Goal: Information Seeking & Learning: Learn about a topic

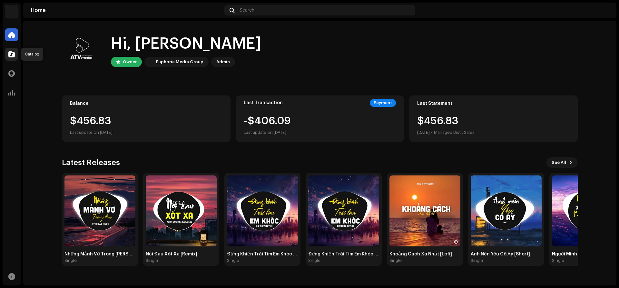
click at [12, 52] on span at bounding box center [11, 54] width 6 height 5
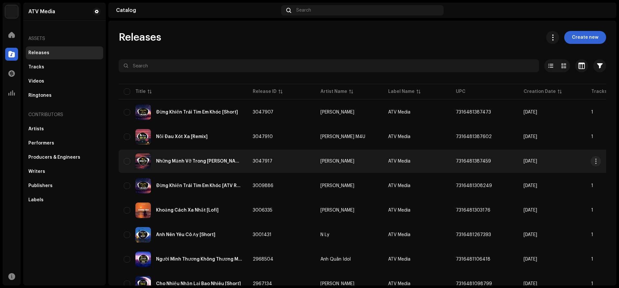
click at [182, 162] on div "Những Mảnh Vỡ Trong [PERSON_NAME] [Remix]" at bounding box center [199, 161] width 86 height 5
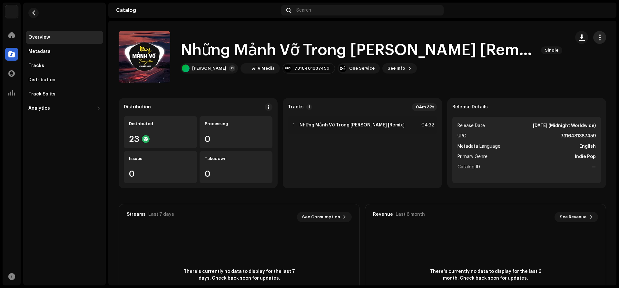
click at [599, 40] on span "button" at bounding box center [599, 37] width 6 height 5
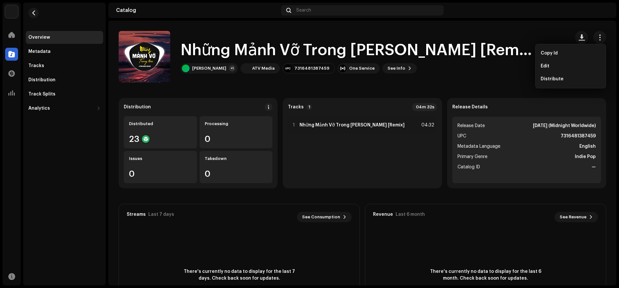
click at [253, 92] on catalog-releases-details-overview "Những Mảnh Vỡ Trong [PERSON_NAME] [Remix] Single Những Mảnh Vỡ Trong [PERSON_NA…" at bounding box center [362, 182] width 508 height 322
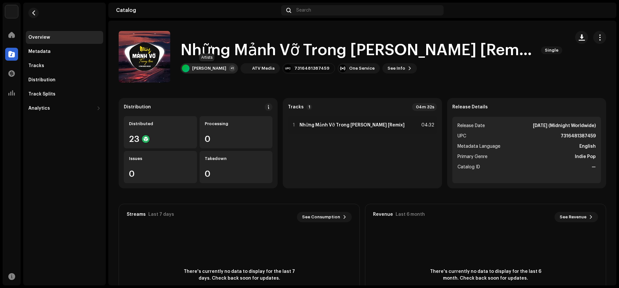
click at [216, 66] on div "[PERSON_NAME]" at bounding box center [209, 68] width 34 height 5
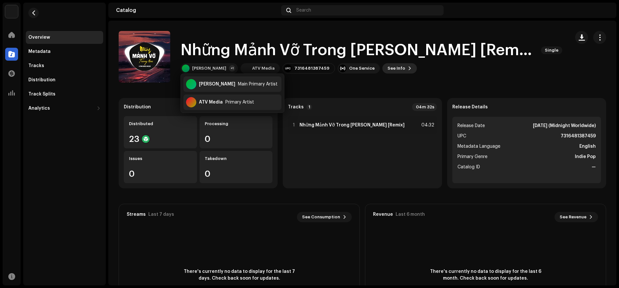
click at [387, 68] on span "See Info" at bounding box center [396, 68] width 18 height 13
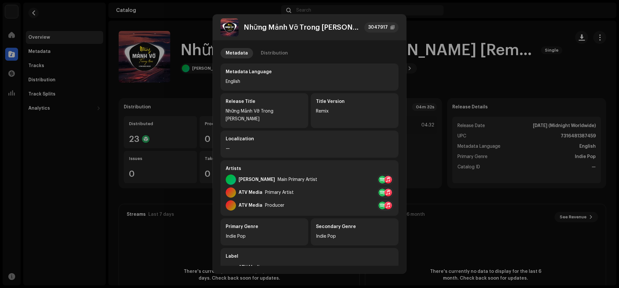
click at [379, 176] on div at bounding box center [382, 180] width 8 height 8
click at [404, 188] on div "Spotify" at bounding box center [405, 186] width 16 height 5
click at [354, 50] on div "Metadata Distribution" at bounding box center [309, 53] width 178 height 10
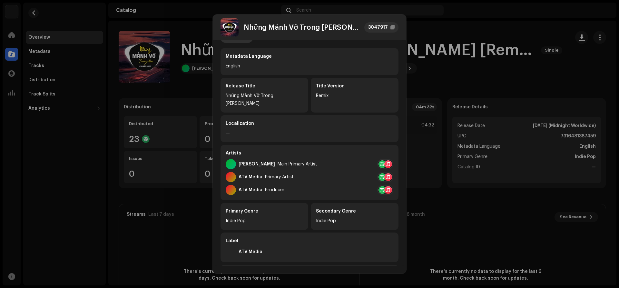
scroll to position [14, 0]
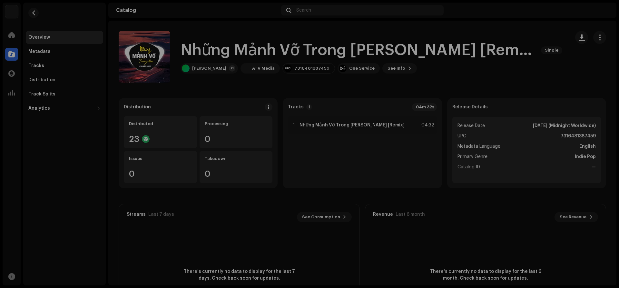
click at [57, 174] on div "Những Mảnh Vỡ Trong [PERSON_NAME] [Remix] 3047917 Metadata Distribution Metadat…" at bounding box center [309, 144] width 619 height 288
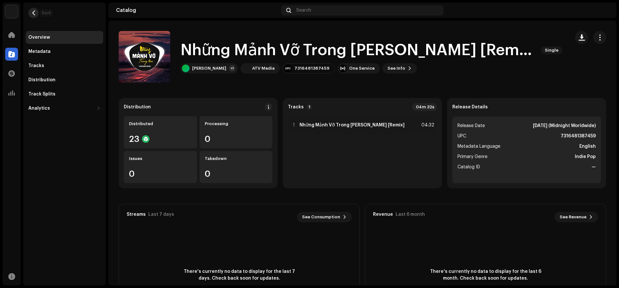
click at [33, 15] on button "button" at bounding box center [33, 13] width 10 height 10
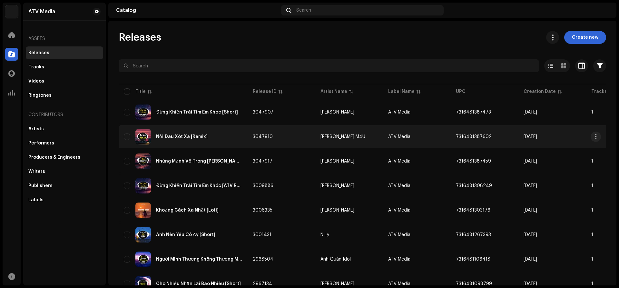
click at [191, 138] on div "Nỗi Đau Xót Xa [Remix]" at bounding box center [182, 136] width 52 height 5
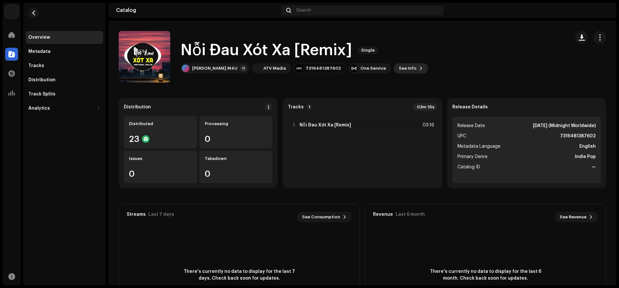
click at [399, 70] on span "See Info" at bounding box center [408, 68] width 18 height 13
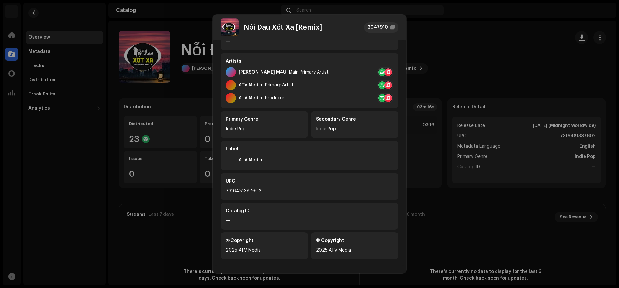
scroll to position [101, 0]
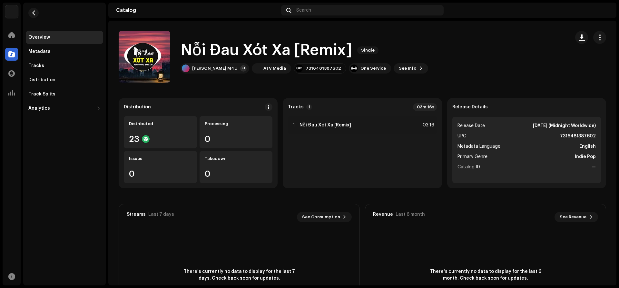
click at [436, 62] on div "Nỗi Đau Xót Xa [Remix] 3047910 Metadata Distribution Metadata Language English …" at bounding box center [309, 144] width 619 height 288
click at [38, 72] on div "Overview Metadata Tracks Distribution Track Splits Analytics Consumption Engage…" at bounding box center [64, 73] width 77 height 84
click at [39, 69] on div "Tracks" at bounding box center [64, 65] width 77 height 13
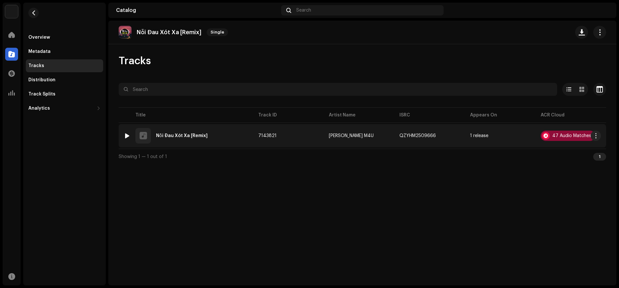
click at [581, 133] on div "47 Audio Matches" at bounding box center [567, 136] width 54 height 10
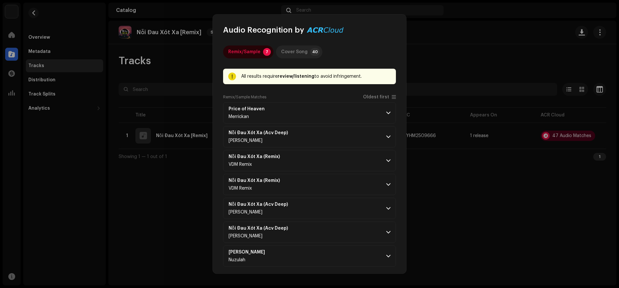
click at [310, 52] on p-badge "40" at bounding box center [315, 52] width 10 height 8
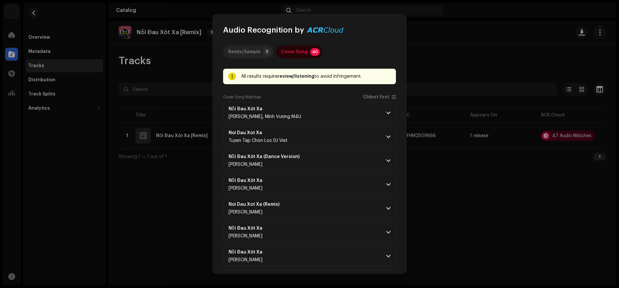
click at [245, 48] on div "Remix/Sample" at bounding box center [244, 51] width 32 height 13
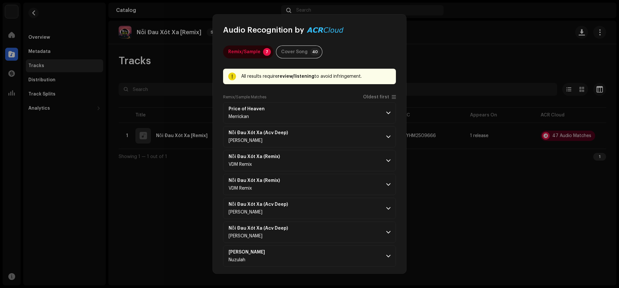
scroll to position [3, 0]
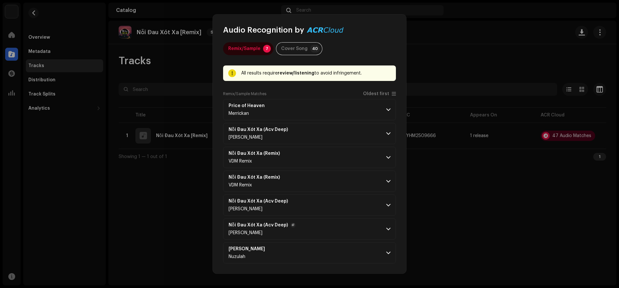
click at [392, 227] on p-accordion-header "Nỗi Đau Xót Xa (Acv Deep) [PERSON_NAME]" at bounding box center [309, 228] width 173 height 21
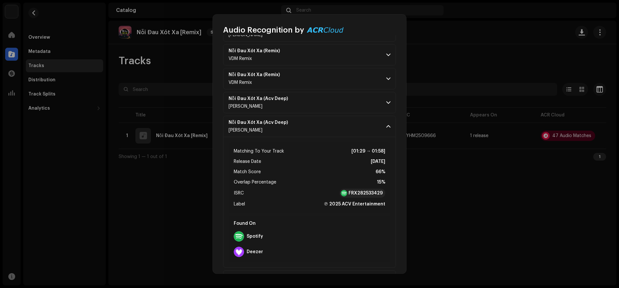
scroll to position [106, 0]
click at [369, 190] on strong "FRX282533429" at bounding box center [365, 192] width 34 height 6
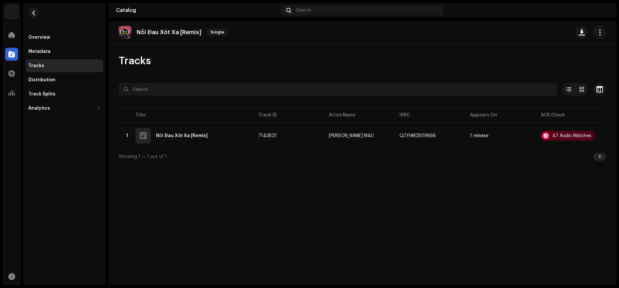
click at [447, 42] on div "Audio Recognition by Remix/Sample 7 Cover Song 40 All results require review/li…" at bounding box center [309, 144] width 619 height 288
click at [33, 8] on button "button" at bounding box center [33, 13] width 10 height 10
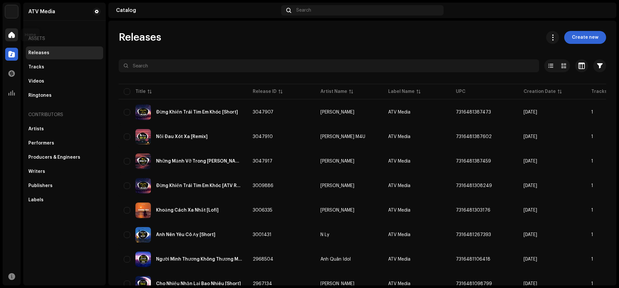
click at [13, 35] on span at bounding box center [11, 34] width 6 height 5
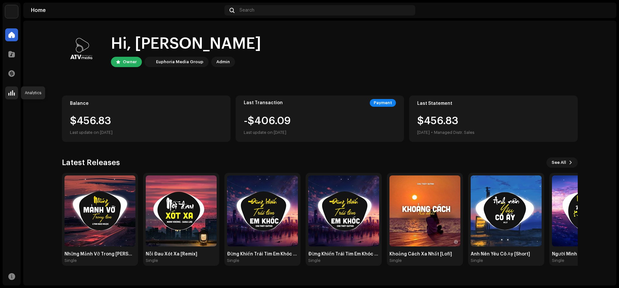
click at [14, 92] on span at bounding box center [11, 92] width 6 height 5
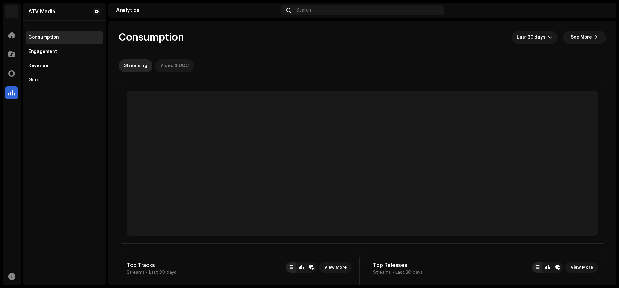
click at [178, 69] on div "Video & UGC" at bounding box center [174, 65] width 29 height 13
click at [138, 65] on div "Streaming" at bounding box center [136, 65] width 24 height 13
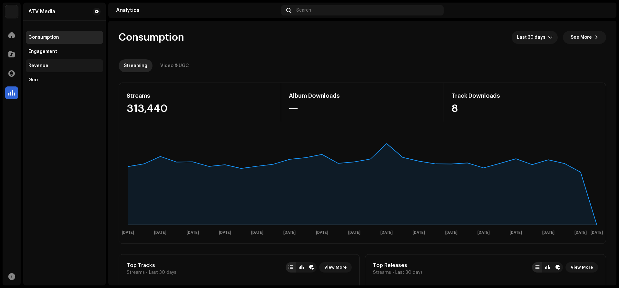
click at [44, 68] on div "Revenue" at bounding box center [64, 65] width 77 height 13
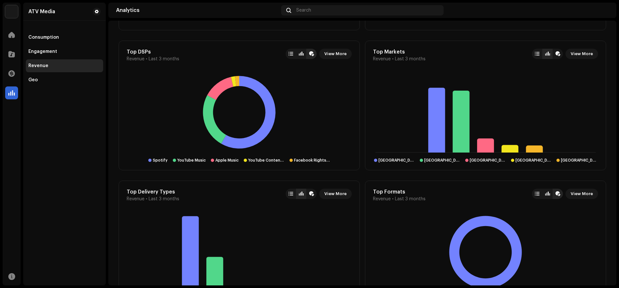
scroll to position [526, 0]
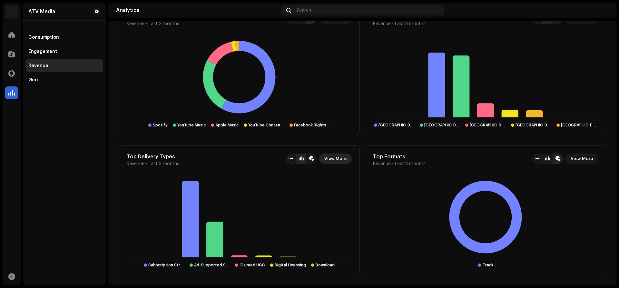
click at [335, 159] on span "View More" at bounding box center [335, 158] width 22 height 13
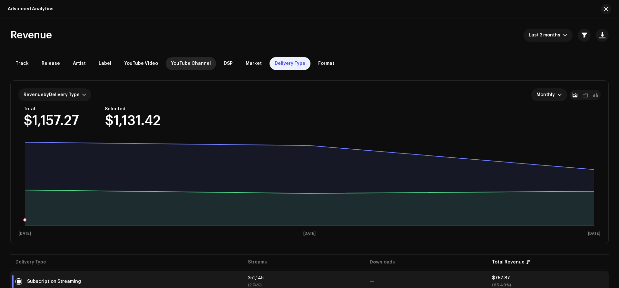
click at [177, 63] on span "YouTube Channel" at bounding box center [191, 63] width 40 height 5
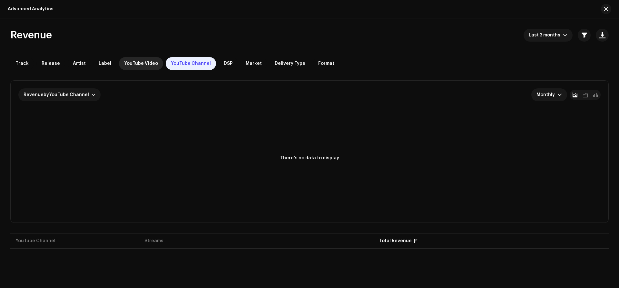
click at [131, 59] on div "YouTube Video" at bounding box center [141, 63] width 44 height 13
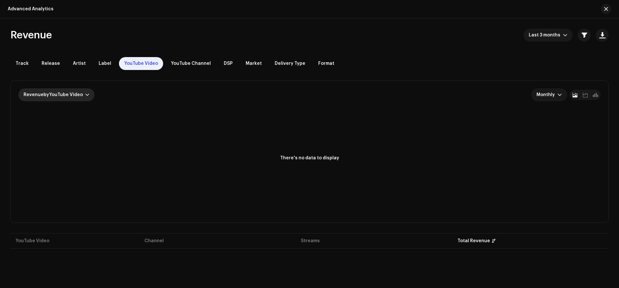
click at [55, 100] on div "Revenue by YouTube Video" at bounding box center [56, 94] width 76 height 13
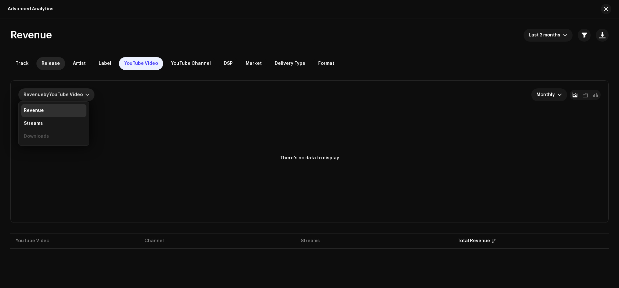
click at [42, 63] on span "Release" at bounding box center [51, 63] width 18 height 5
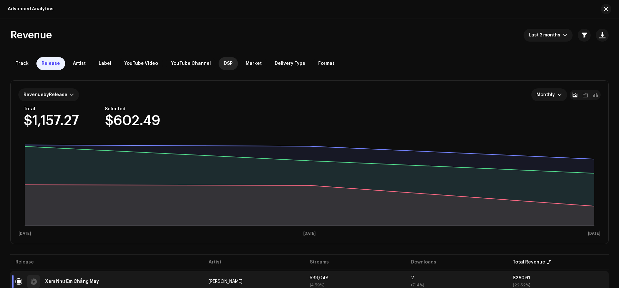
click at [224, 65] on span "DSP" at bounding box center [228, 63] width 9 height 5
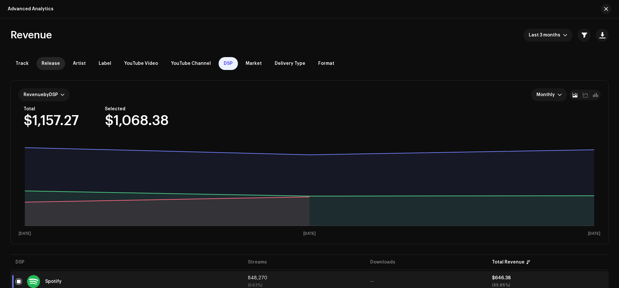
click at [51, 67] on div "Release" at bounding box center [50, 63] width 29 height 13
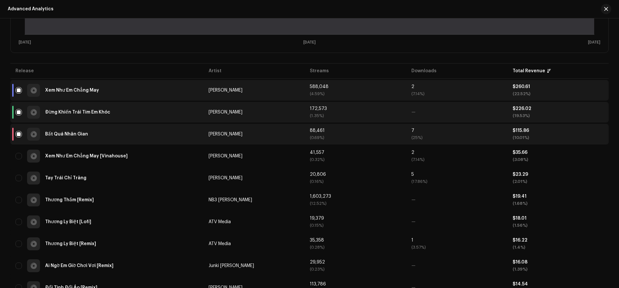
scroll to position [133, 0]
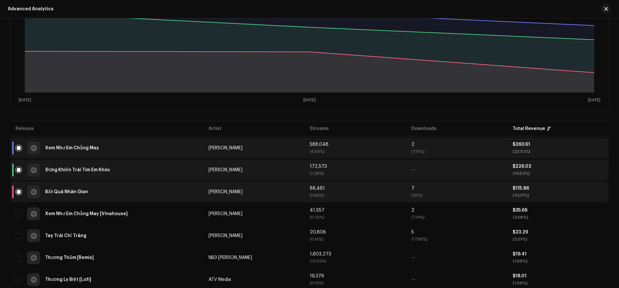
click at [601, 10] on div at bounding box center [603, 9] width 15 height 10
